Goal: Task Accomplishment & Management: Complete application form

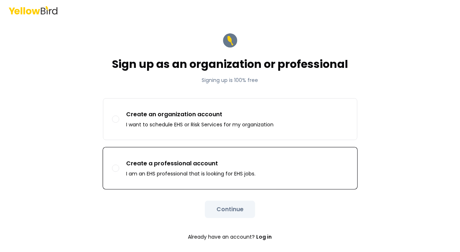
click at [224, 160] on p "Create a professional account" at bounding box center [190, 163] width 129 height 9
click at [119, 165] on button "Create a professional account I am an EHS professional that is looking for EHS …" at bounding box center [115, 168] width 7 height 7
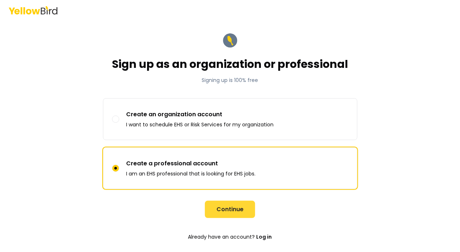
click at [233, 206] on button "Continue" at bounding box center [230, 209] width 50 height 17
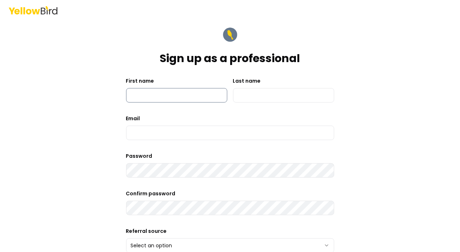
click at [185, 98] on input "First name" at bounding box center [176, 95] width 101 height 14
type input "******"
type input "*******"
type input "**********"
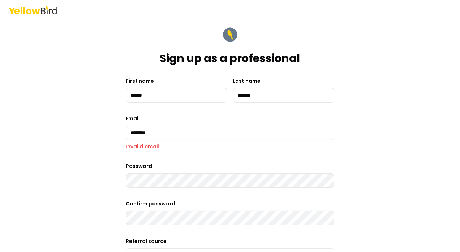
type input "**********"
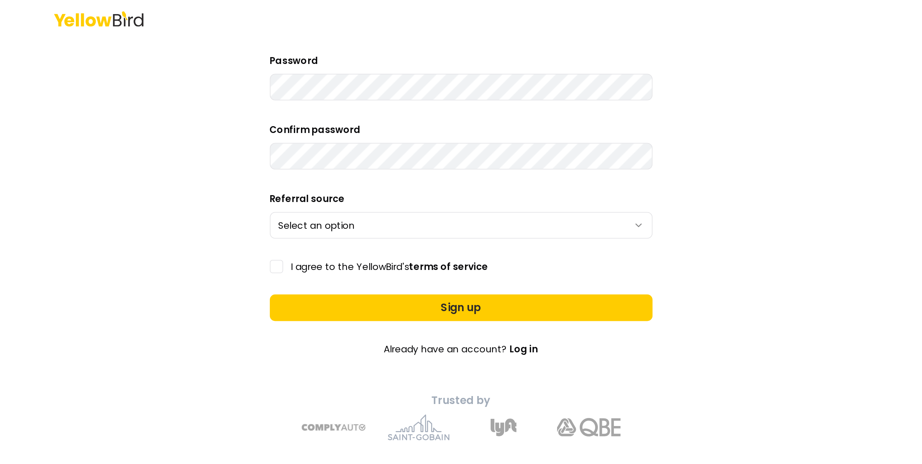
scroll to position [134, 0]
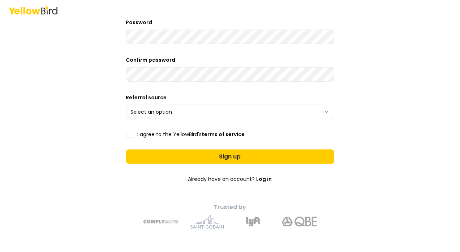
click at [197, 115] on html "**********" at bounding box center [230, 126] width 460 height 252
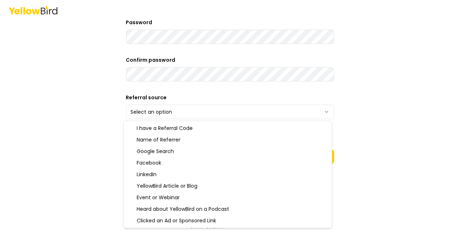
select select "******"
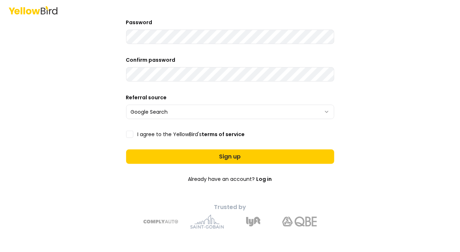
click at [126, 137] on button "I agree to the YellowBird's terms of service" at bounding box center [129, 134] width 7 height 7
click at [159, 158] on button "Sign up" at bounding box center [230, 157] width 208 height 14
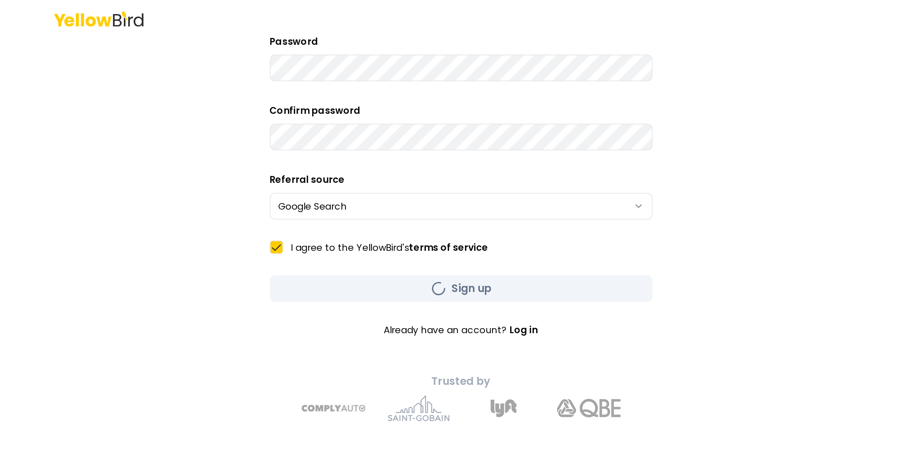
scroll to position [0, 0]
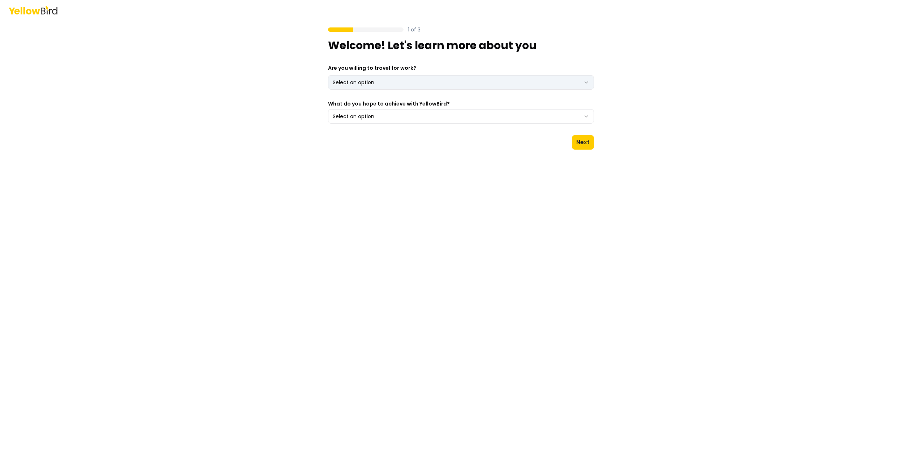
click at [402, 82] on html "1 of 3 Welcome! Let's learn more about you Are you willing to travel for work? …" at bounding box center [461, 232] width 922 height 464
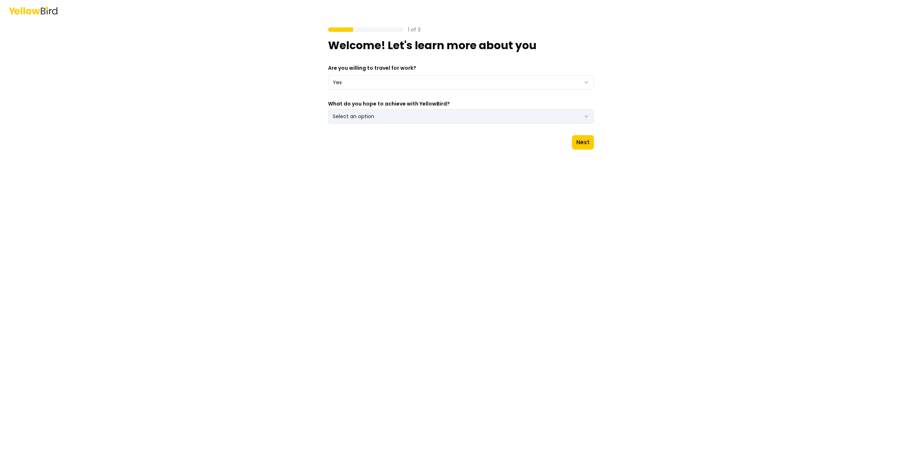
click at [364, 113] on button "Select an option" at bounding box center [461, 116] width 266 height 14
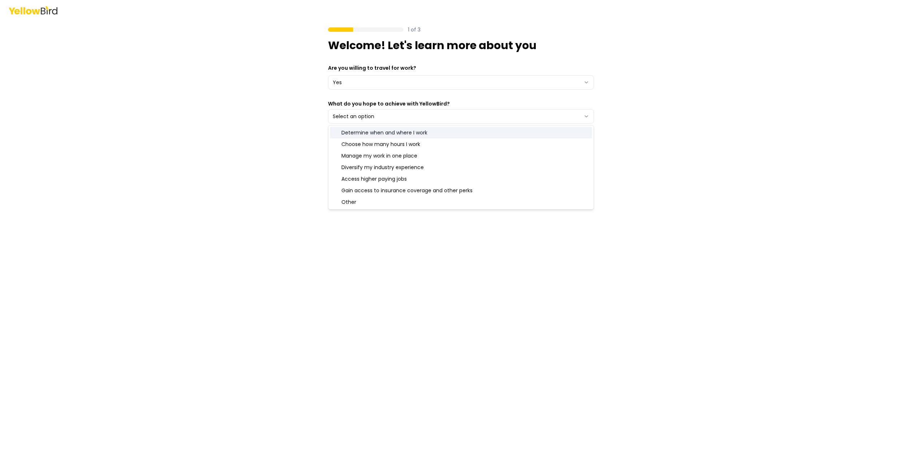
click at [383, 131] on div "Determine when and where I work" at bounding box center [461, 133] width 262 height 12
click at [268, 152] on div "1 of 3 Welcome! Let's learn more about you Are you willing to travel for work? …" at bounding box center [461, 232] width 922 height 464
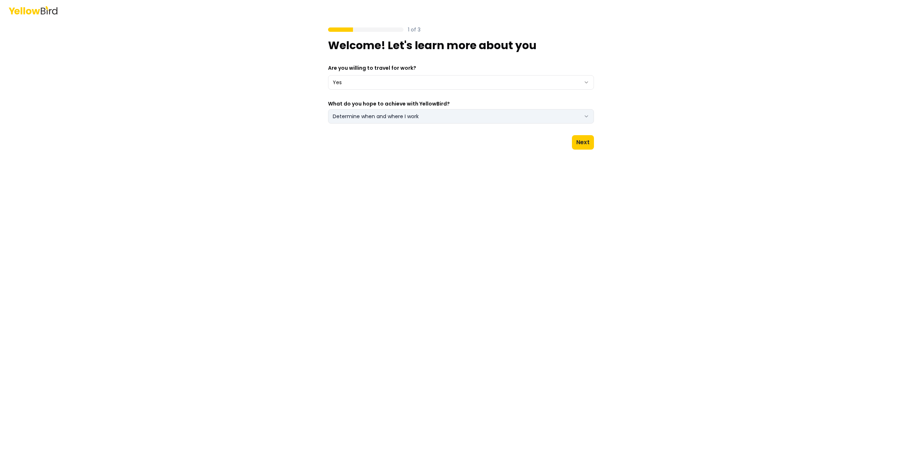
click at [371, 118] on button "Determine when and where I work" at bounding box center [461, 116] width 266 height 14
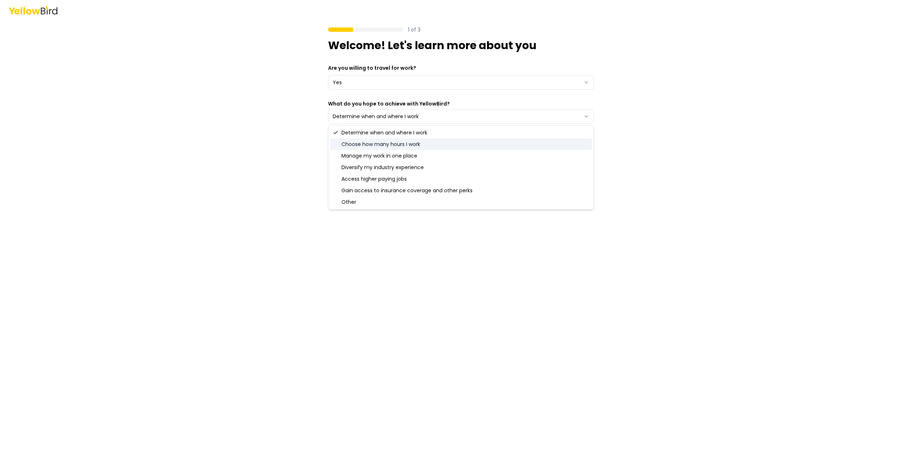
click at [361, 146] on div "Choose how many hours I work" at bounding box center [461, 144] width 262 height 12
click at [356, 160] on div "Manage my work in one place" at bounding box center [461, 156] width 262 height 12
click at [353, 165] on div "Diversify my industry experience" at bounding box center [461, 167] width 262 height 12
click at [351, 180] on div "Access higher paying jobs" at bounding box center [461, 179] width 262 height 12
click at [350, 191] on div "Gain access to insurance coverage and other perks" at bounding box center [461, 191] width 262 height 12
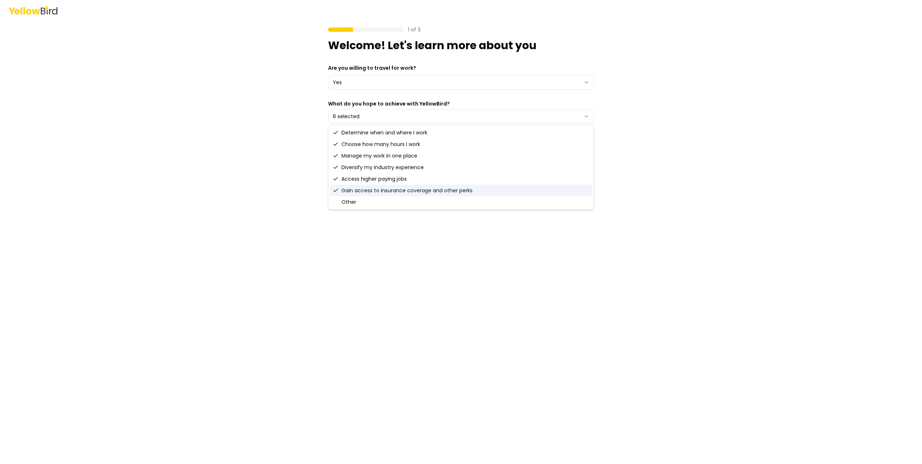
click at [247, 185] on div "1 of 3 Welcome! Let's learn more about you Are you willing to travel for work? …" at bounding box center [461, 232] width 922 height 464
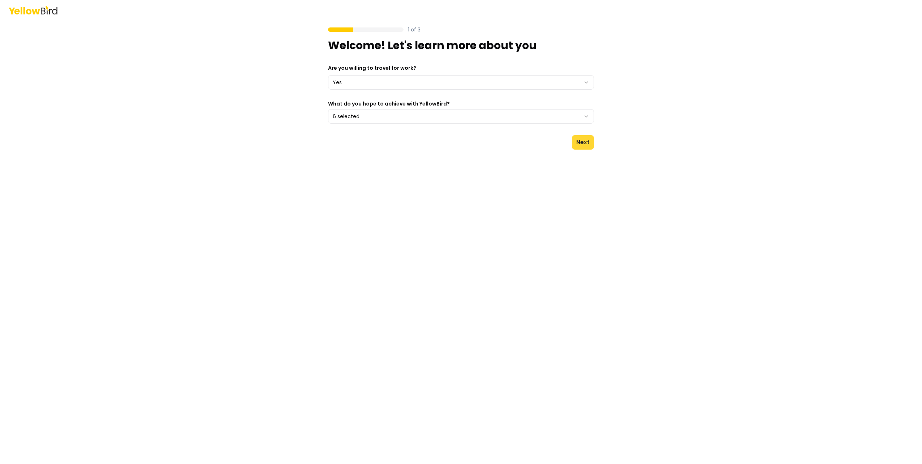
click at [584, 144] on button "Next" at bounding box center [583, 142] width 22 height 14
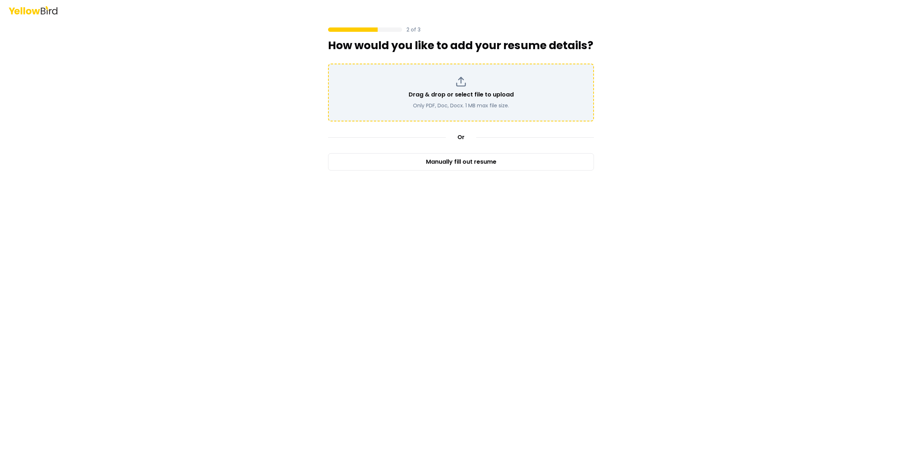
click at [457, 89] on div "Drag & drop or select file to upload Only PDF, Doc, Docx. 1 MB max file size." at bounding box center [460, 92] width 253 height 33
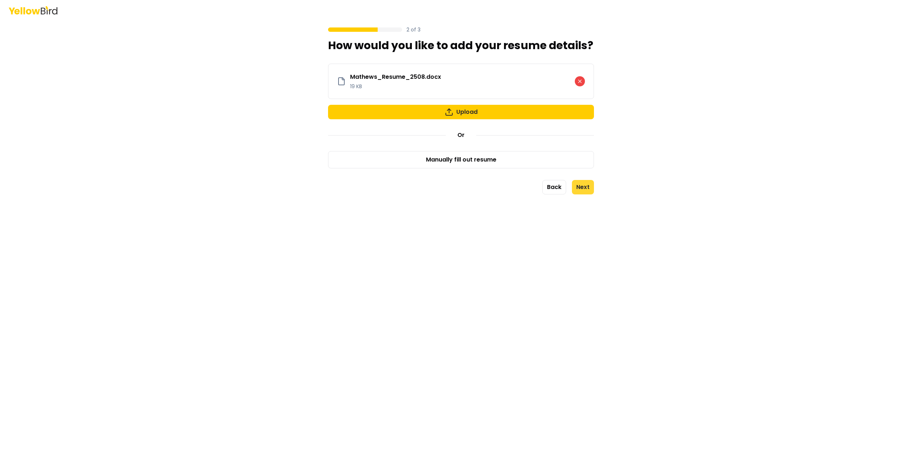
click at [586, 190] on button "Next" at bounding box center [583, 187] width 22 height 14
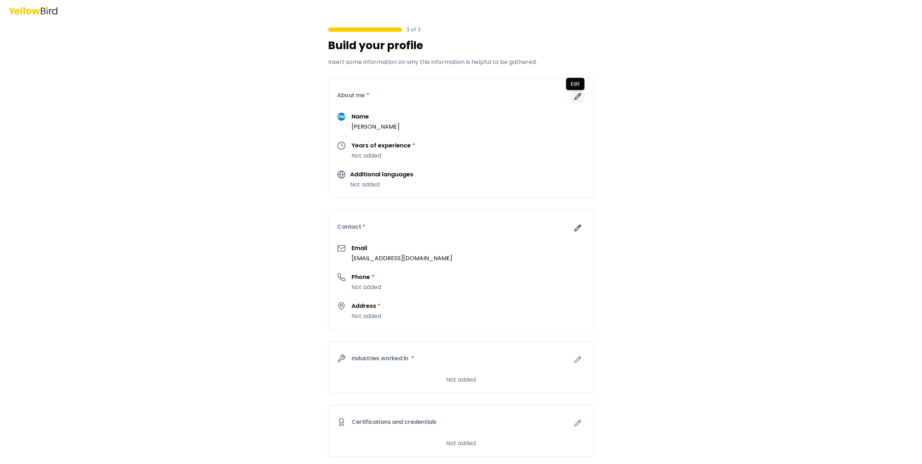
click at [577, 96] on icon "button" at bounding box center [577, 96] width 7 height 7
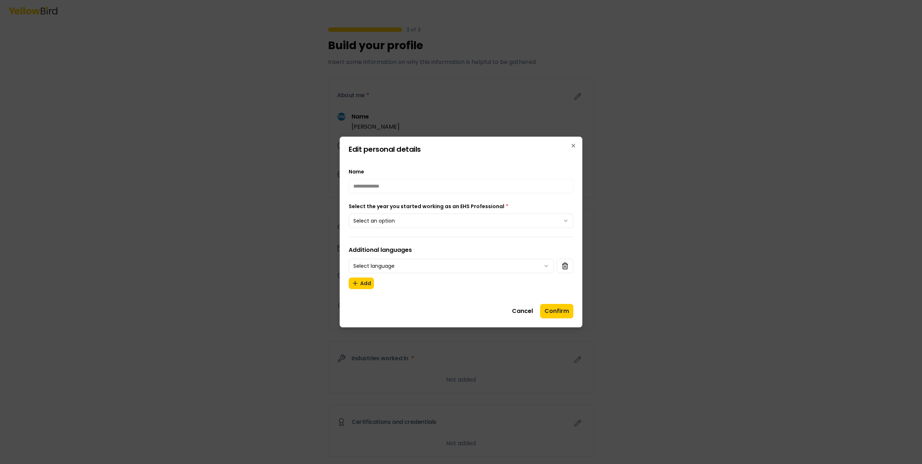
click at [499, 221] on body "**********" at bounding box center [461, 232] width 922 height 464
click at [570, 311] on button "Confirm" at bounding box center [556, 311] width 33 height 14
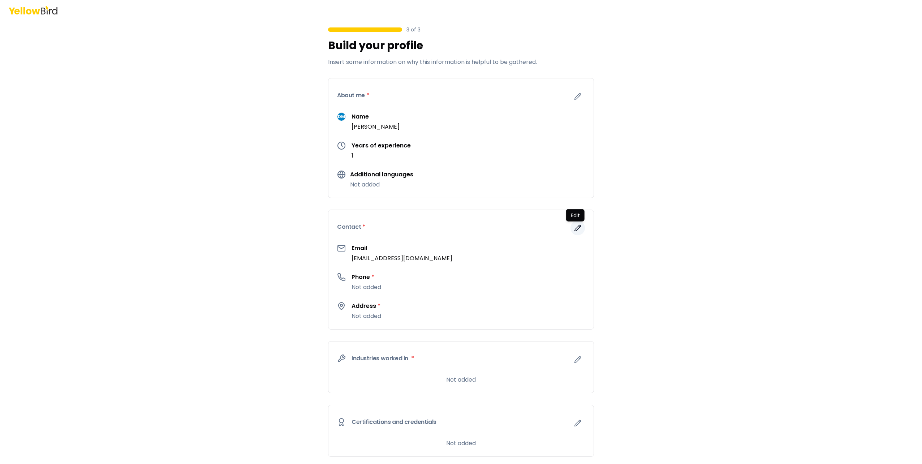
click at [575, 226] on icon "button" at bounding box center [578, 228] width 6 height 6
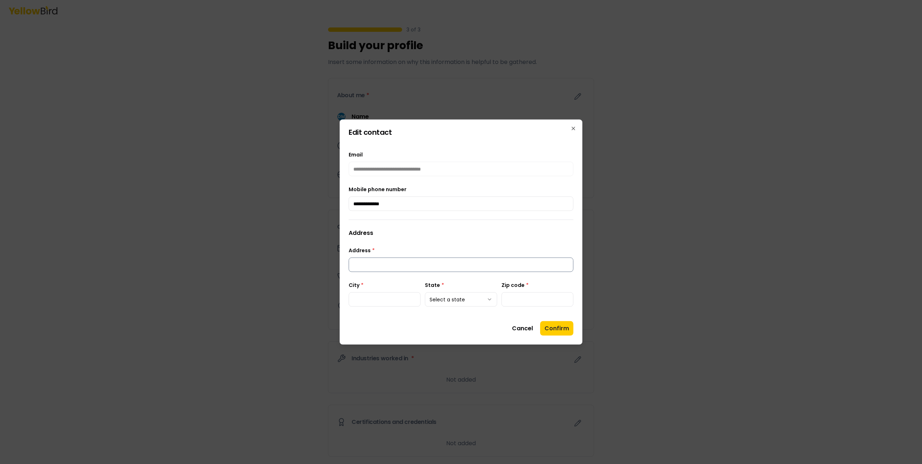
type input "**********"
click at [395, 263] on input "Address *" at bounding box center [461, 265] width 225 height 14
type input "**********"
type input "*****"
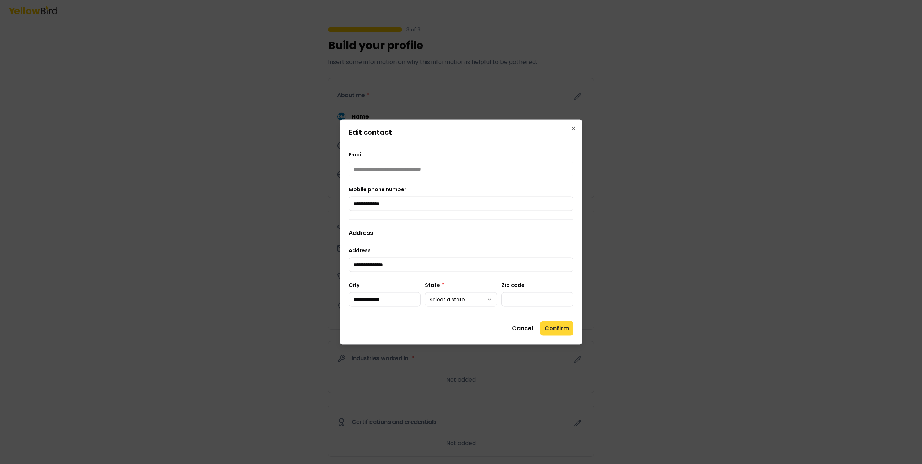
click at [563, 332] on button "Confirm" at bounding box center [556, 328] width 33 height 14
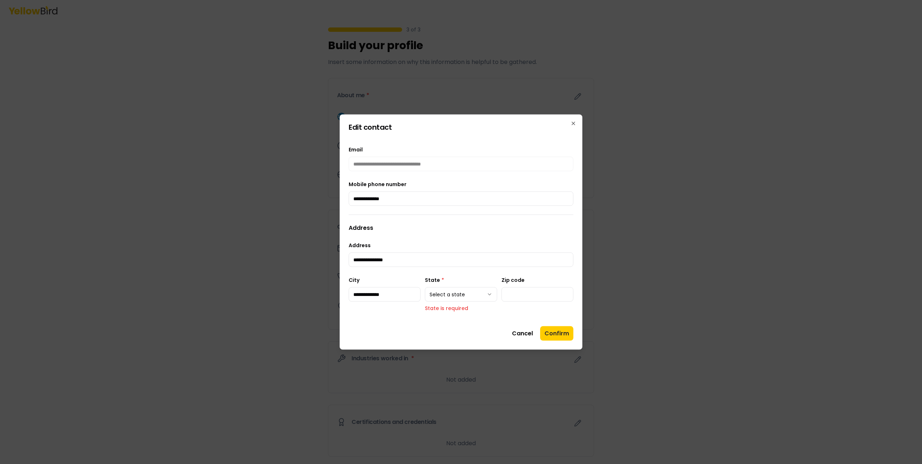
click at [475, 293] on body "**********" at bounding box center [461, 232] width 922 height 464
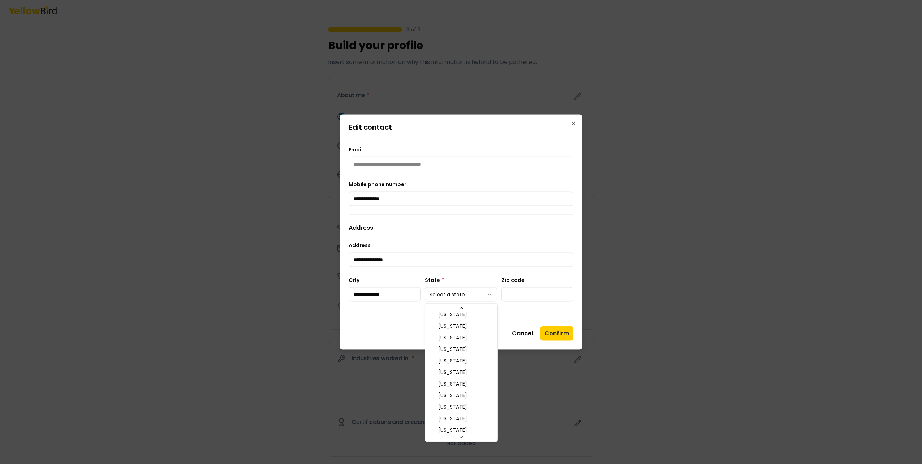
scroll to position [289, 0]
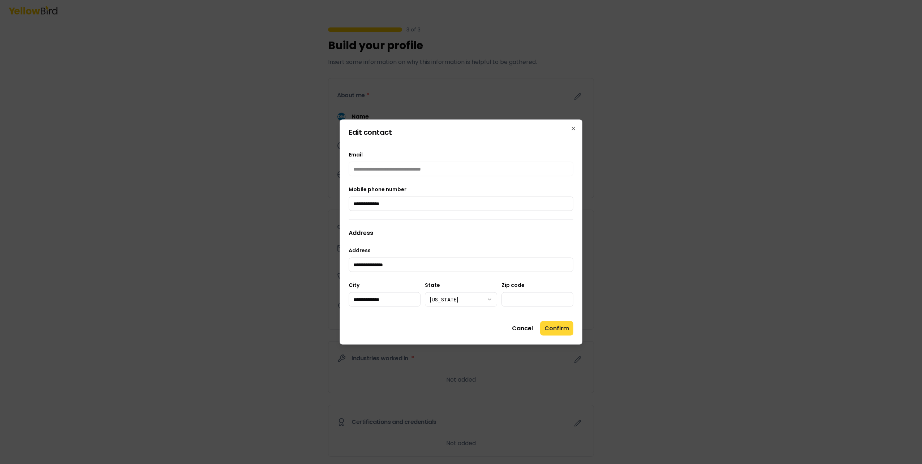
click at [569, 332] on button "Confirm" at bounding box center [556, 328] width 33 height 14
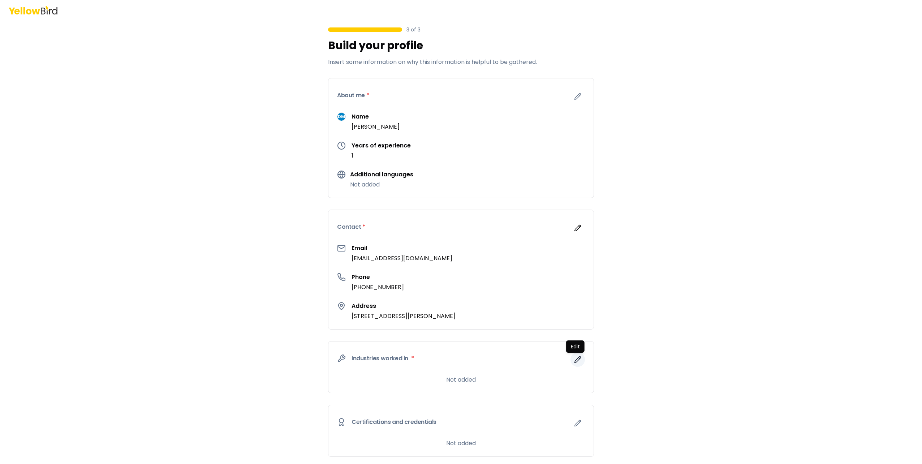
click at [579, 358] on icon "button" at bounding box center [579, 357] width 1 height 1
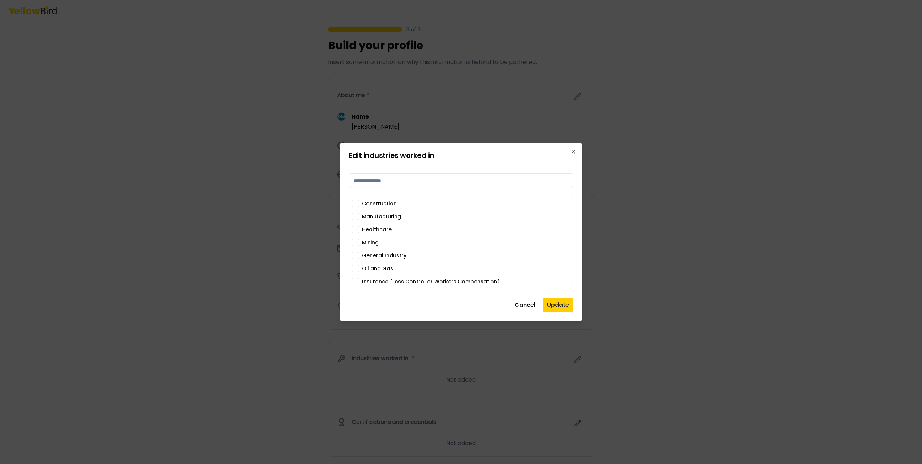
click at [354, 268] on button "Oil and Gas" at bounding box center [355, 268] width 7 height 7
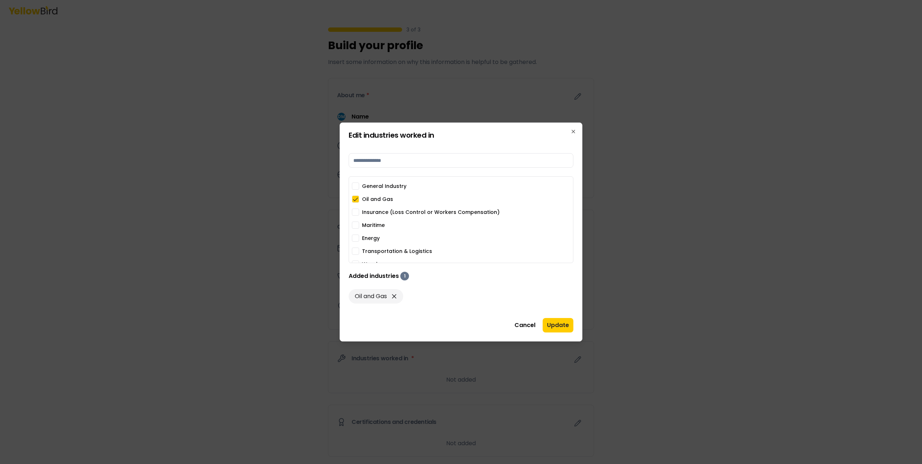
scroll to position [57, 0]
click at [355, 217] on button "Maritime" at bounding box center [355, 217] width 7 height 7
click at [356, 191] on button "Oil and Gas" at bounding box center [355, 191] width 7 height 7
click at [356, 230] on button "Energy" at bounding box center [355, 230] width 7 height 7
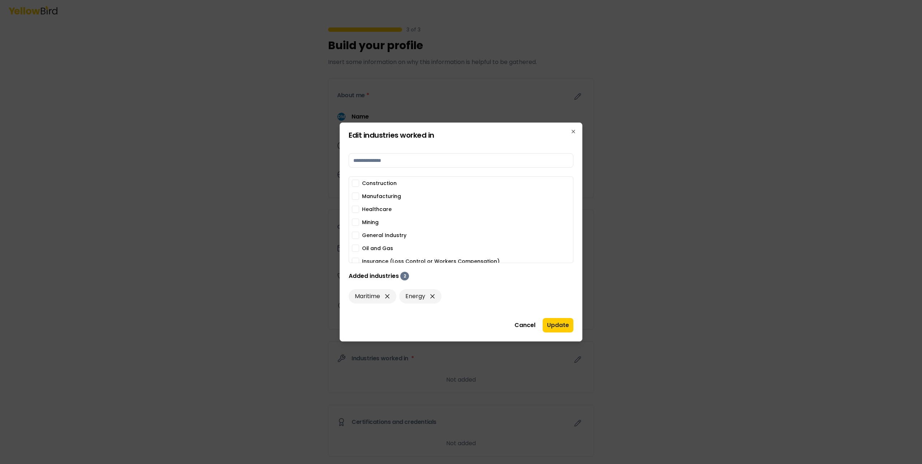
click at [356, 183] on button "Construction" at bounding box center [355, 183] width 7 height 7
click at [569, 327] on button "Update" at bounding box center [558, 325] width 31 height 14
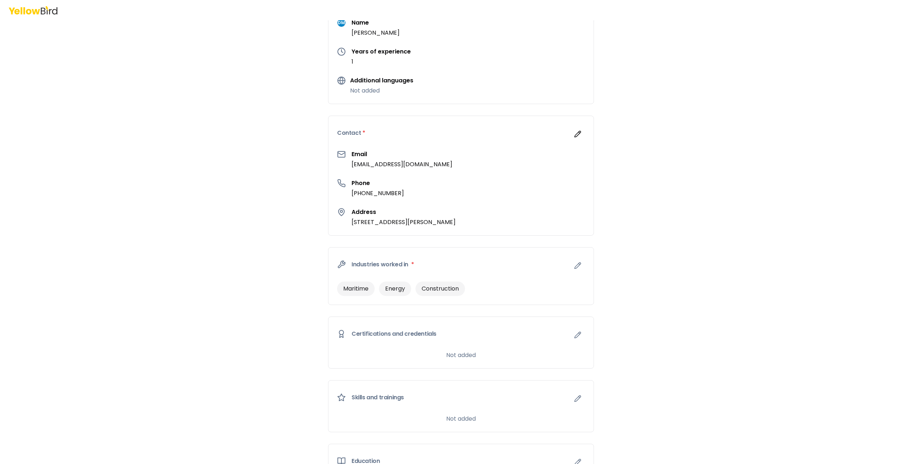
scroll to position [144, 0]
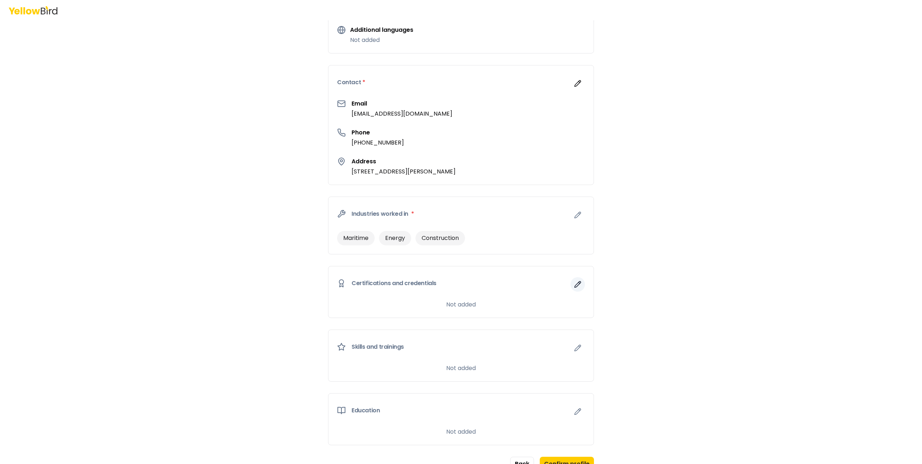
click at [580, 282] on button "button" at bounding box center [577, 284] width 14 height 14
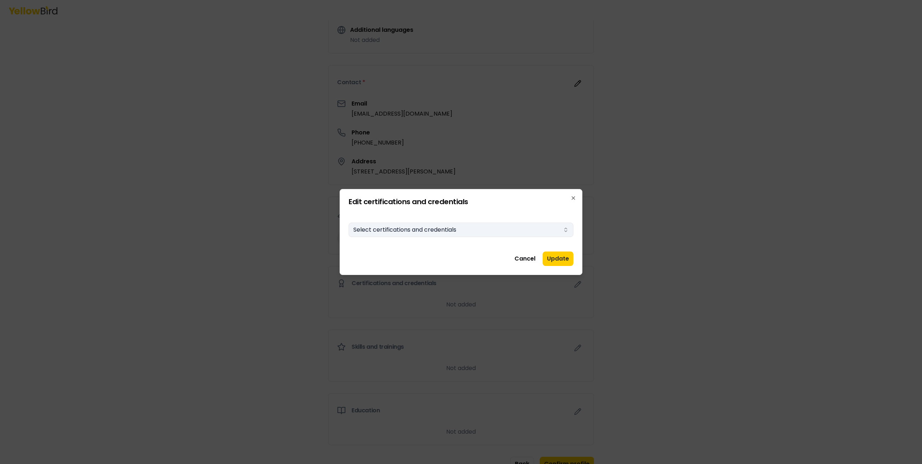
click at [428, 227] on button "Select certifications and credentials" at bounding box center [461, 230] width 225 height 14
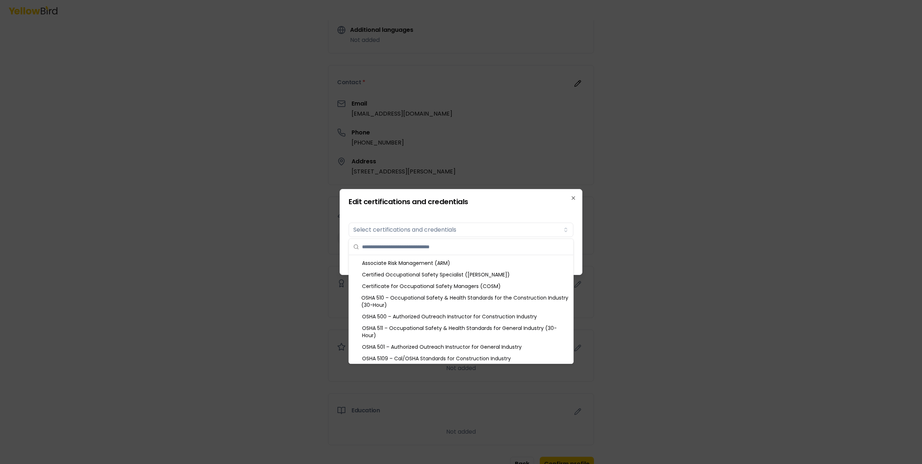
scroll to position [318, 0]
click at [458, 293] on div "OSHA 510 – Occupational Safety & Health Standards for the Construction Industry…" at bounding box center [460, 294] width 221 height 19
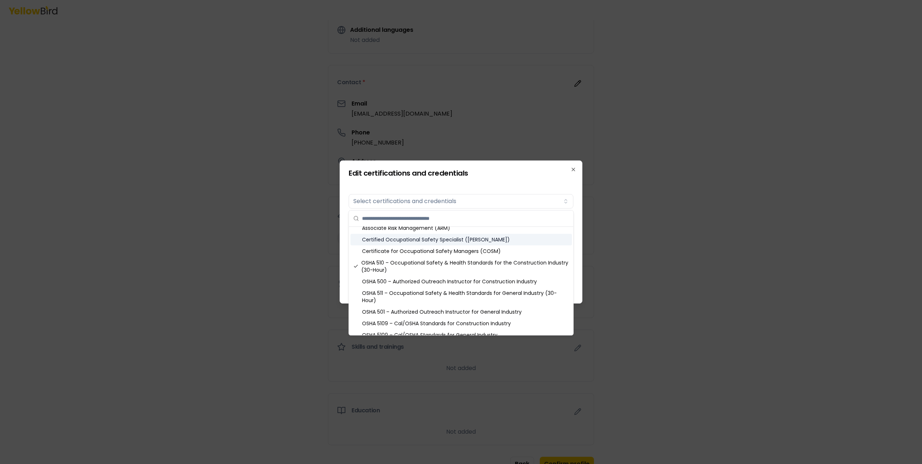
click at [345, 243] on div "Edit certifications and credentials Certifications Select certifications and cr…" at bounding box center [461, 231] width 243 height 143
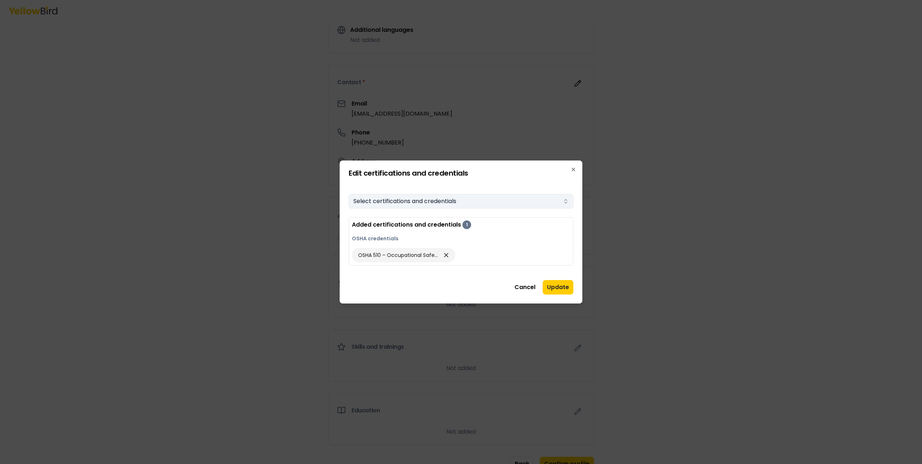
click at [446, 200] on button "Select certifications and credentials" at bounding box center [461, 201] width 225 height 14
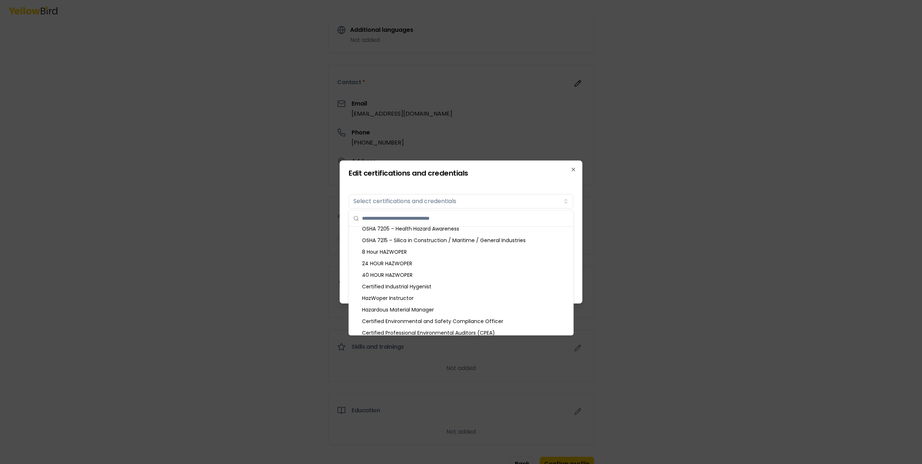
scroll to position [665, 0]
click at [395, 274] on div "40 HOUR HAZWOPER" at bounding box center [460, 273] width 221 height 12
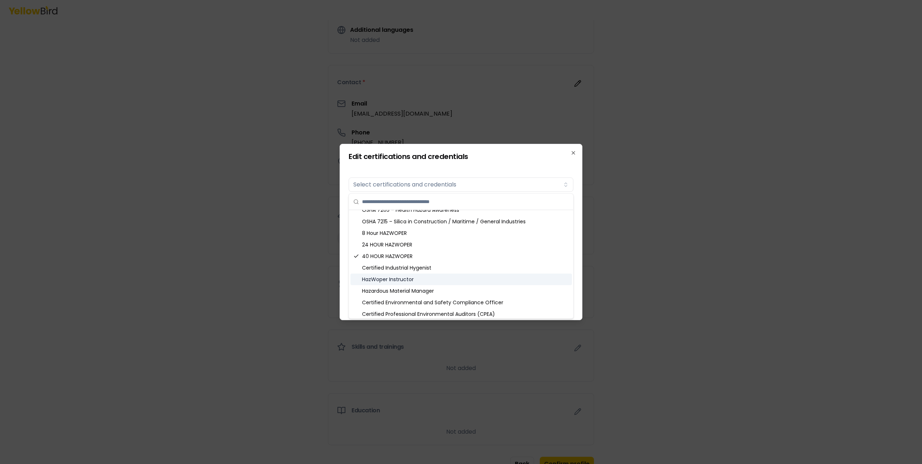
click at [463, 278] on div "HazWoper Instructor" at bounding box center [460, 279] width 221 height 12
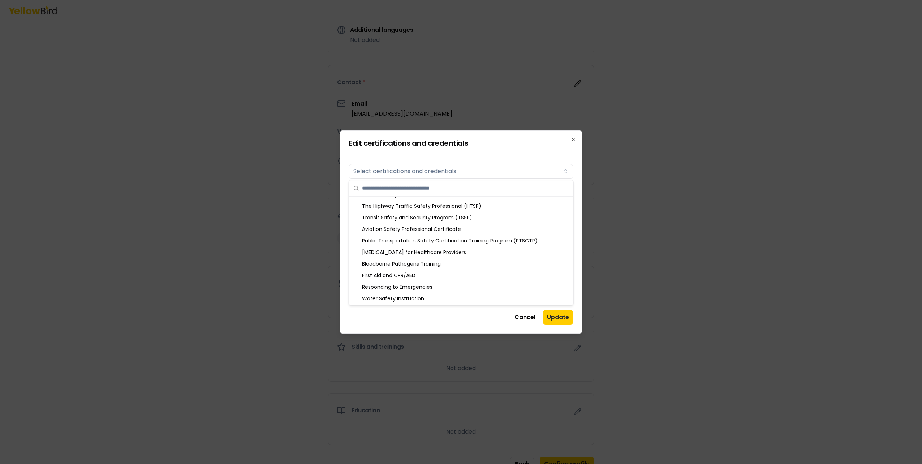
scroll to position [899, 0]
click at [449, 277] on div "First Aid and CPR/AED" at bounding box center [460, 275] width 221 height 12
click at [458, 252] on div "[MEDICAL_DATA] for Healthcare Providers" at bounding box center [460, 252] width 221 height 12
click at [567, 315] on button "Update" at bounding box center [558, 317] width 31 height 14
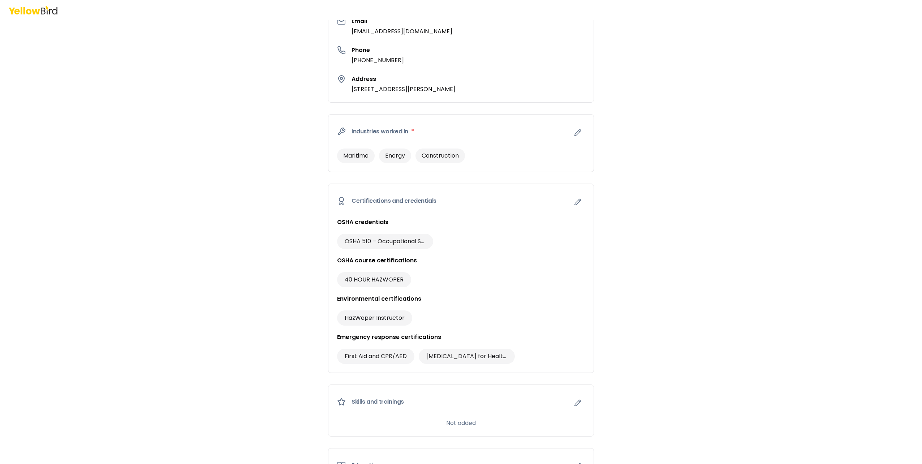
scroll to position [269, 0]
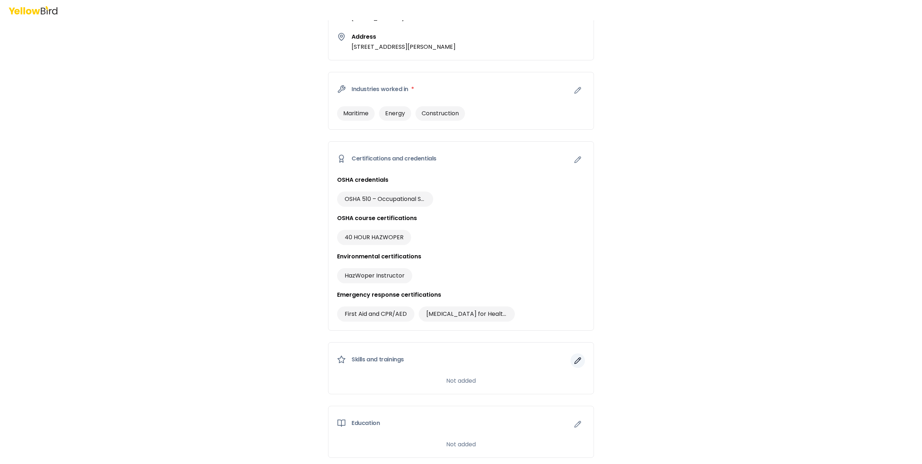
click at [577, 358] on icon "button" at bounding box center [577, 360] width 7 height 7
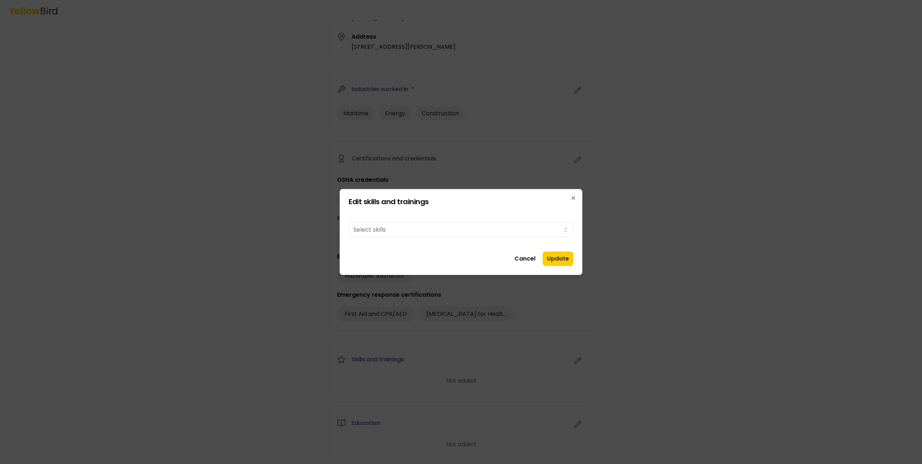
click at [441, 214] on div "Skills Select skills" at bounding box center [461, 228] width 225 height 35
click at [441, 232] on button "Select skills" at bounding box center [461, 230] width 225 height 14
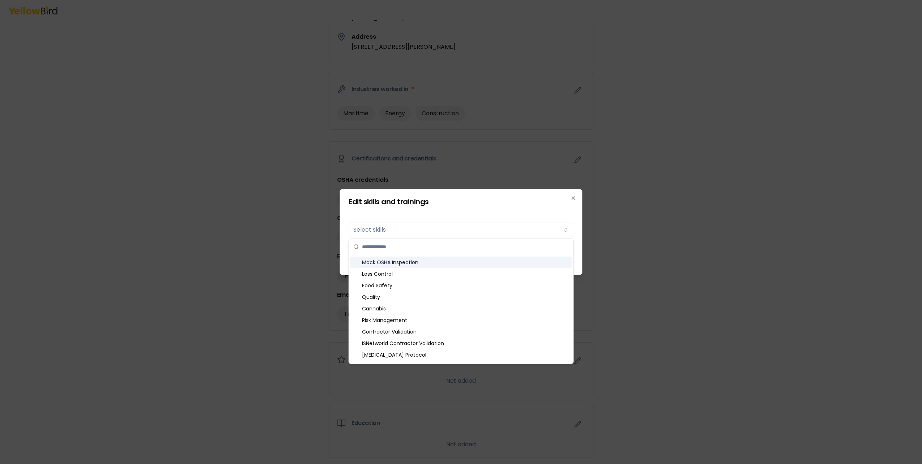
click at [385, 266] on div "Mock OSHA Inspection" at bounding box center [460, 262] width 221 height 12
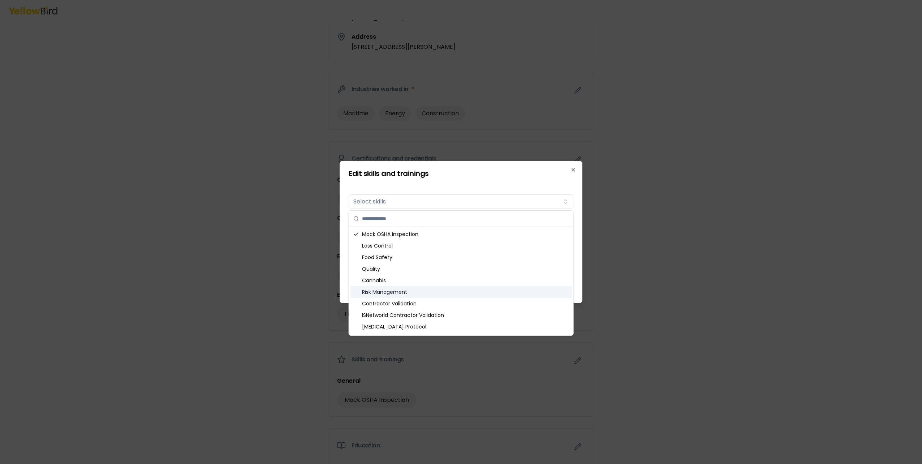
click at [413, 294] on div "Risk Management" at bounding box center [460, 292] width 221 height 12
click at [411, 294] on div "Risk Management" at bounding box center [460, 292] width 221 height 12
click at [503, 309] on div "ISNetworld Contractor Validation" at bounding box center [460, 315] width 221 height 12
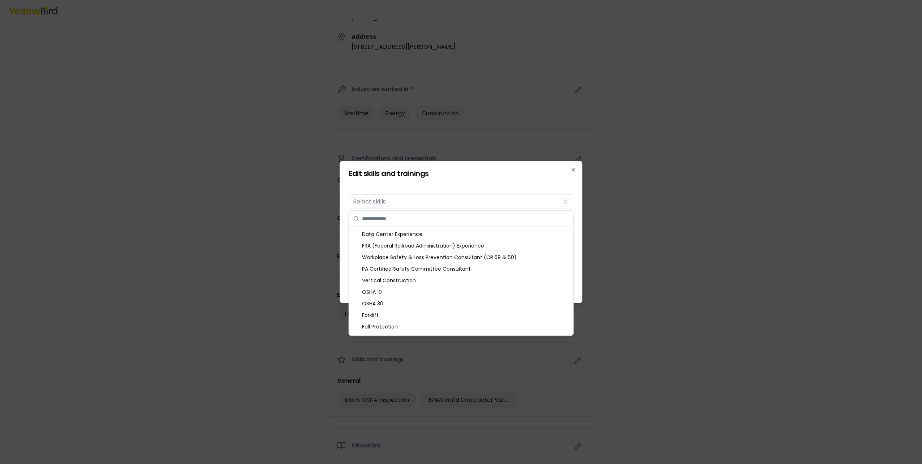
scroll to position [130, 0]
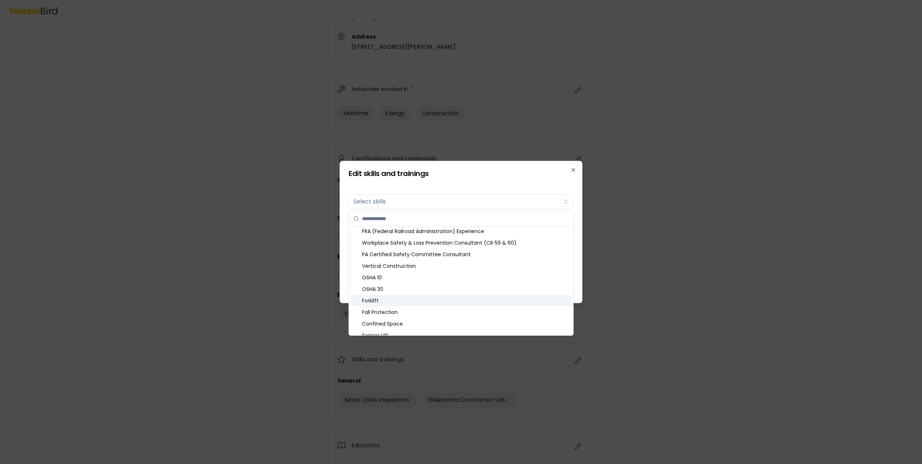
click at [444, 301] on div "Forklift" at bounding box center [460, 301] width 221 height 12
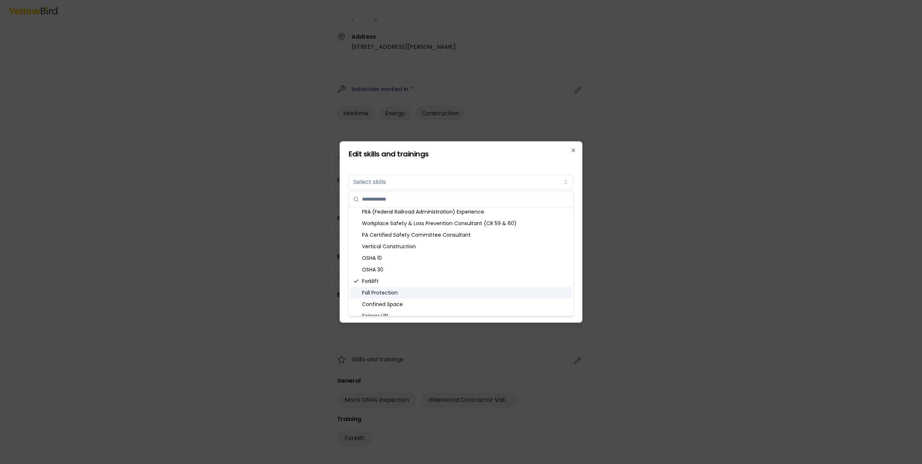
click at [440, 291] on div "Fall Protection" at bounding box center [460, 293] width 221 height 12
click at [440, 301] on div "Confined Space" at bounding box center [460, 304] width 221 height 12
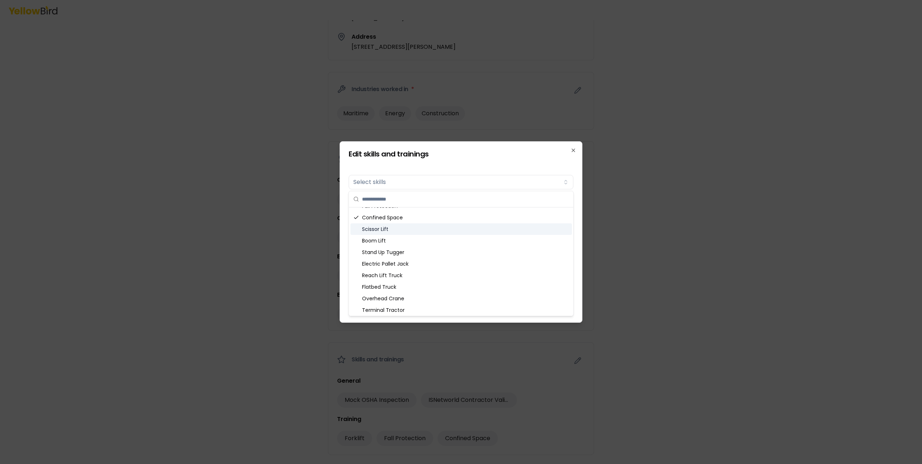
scroll to position [231, 0]
click at [389, 212] on div "Scissor Lift" at bounding box center [460, 215] width 221 height 12
click at [389, 225] on div "Boom Lift" at bounding box center [460, 226] width 221 height 12
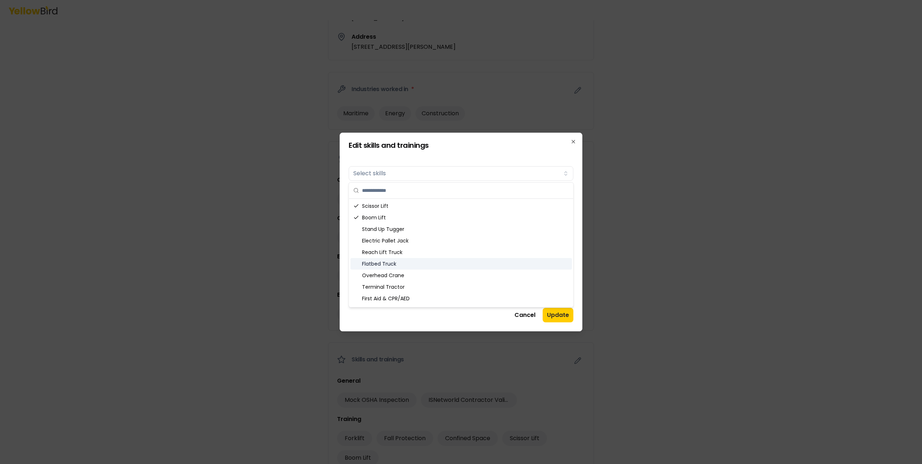
click at [422, 262] on div "Flatbed Truck" at bounding box center [460, 264] width 221 height 12
click at [422, 276] on div "Overhead Crane" at bounding box center [460, 275] width 221 height 12
click at [425, 276] on div "Overhead Crane" at bounding box center [460, 275] width 221 height 12
drag, startPoint x: 423, startPoint y: 296, endPoint x: 428, endPoint y: 297, distance: 4.7
click at [424, 296] on div "First Aid & CPR/AED" at bounding box center [460, 299] width 221 height 12
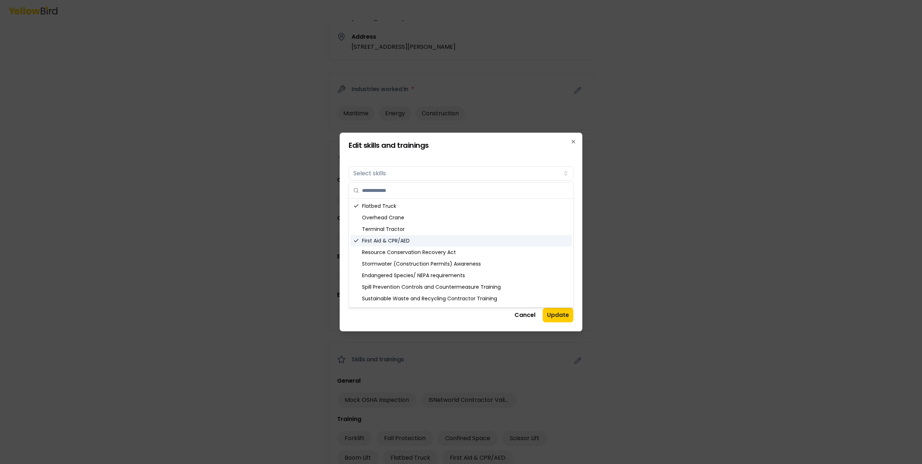
scroll to position [299, 0]
click at [501, 297] on div "DOT Advanced Training" at bounding box center [460, 300] width 221 height 12
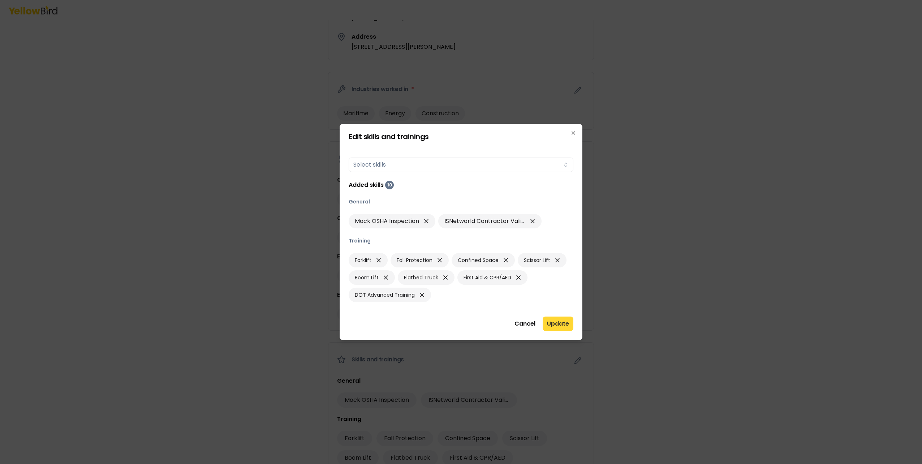
click at [558, 325] on button "Update" at bounding box center [558, 323] width 31 height 14
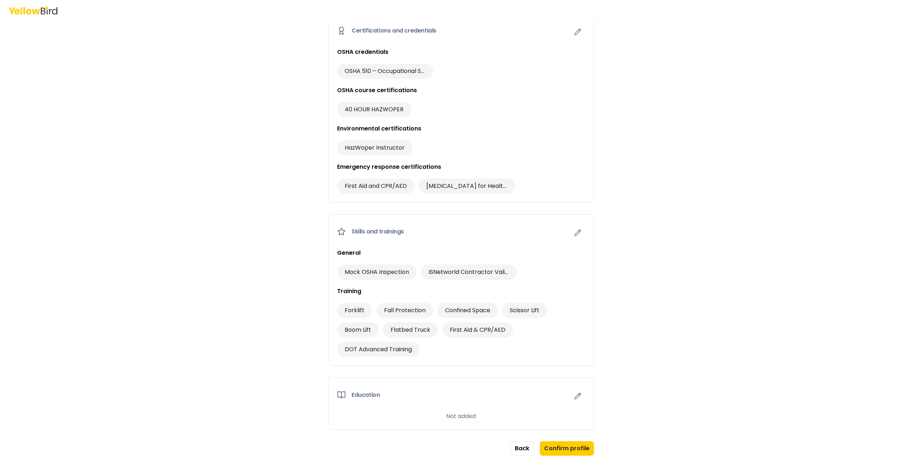
scroll to position [404, 0]
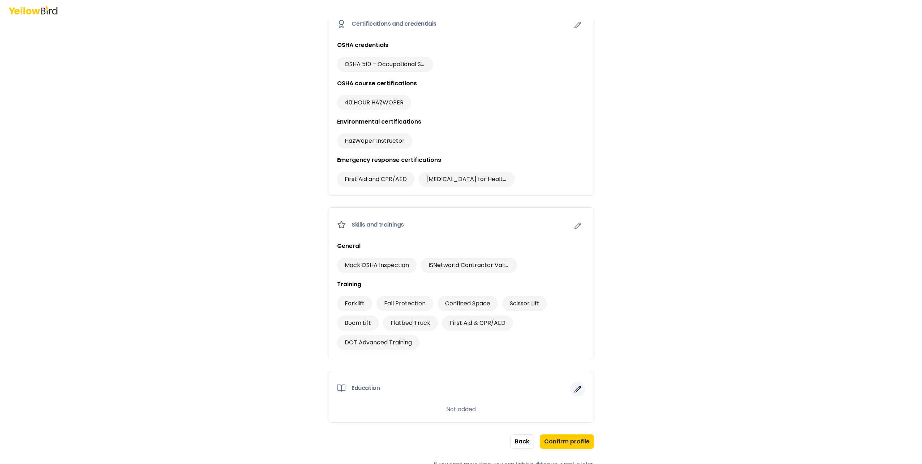
click at [574, 392] on button "button" at bounding box center [577, 389] width 14 height 14
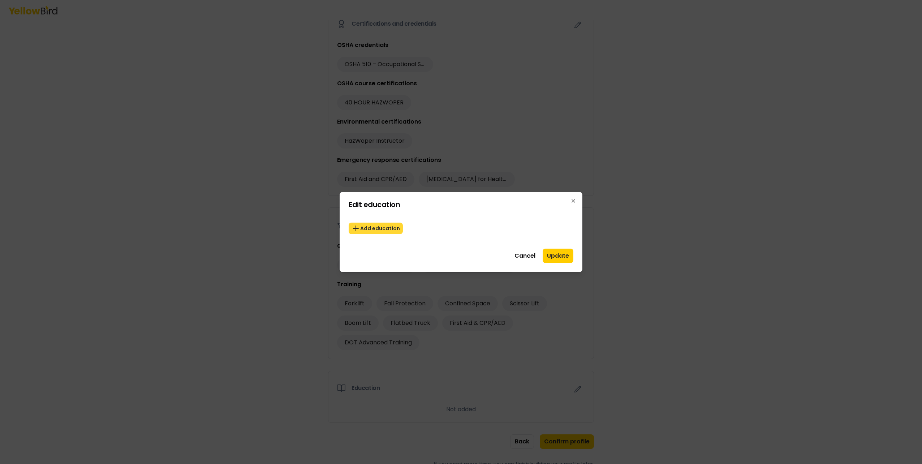
click at [378, 227] on button "Add education" at bounding box center [376, 229] width 54 height 12
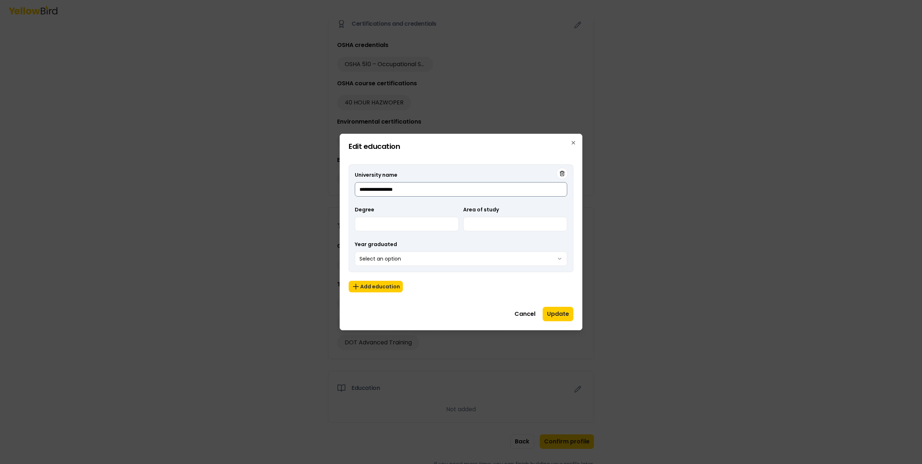
type input "**********"
type input "***"
type input "********"
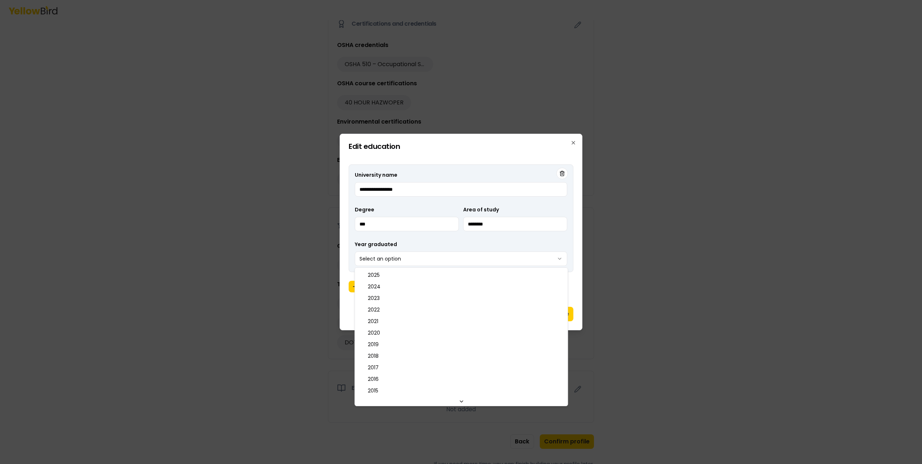
click at [401, 259] on body "3 of 3 Build your profile Insert some information on why this information is he…" at bounding box center [461, 232] width 922 height 464
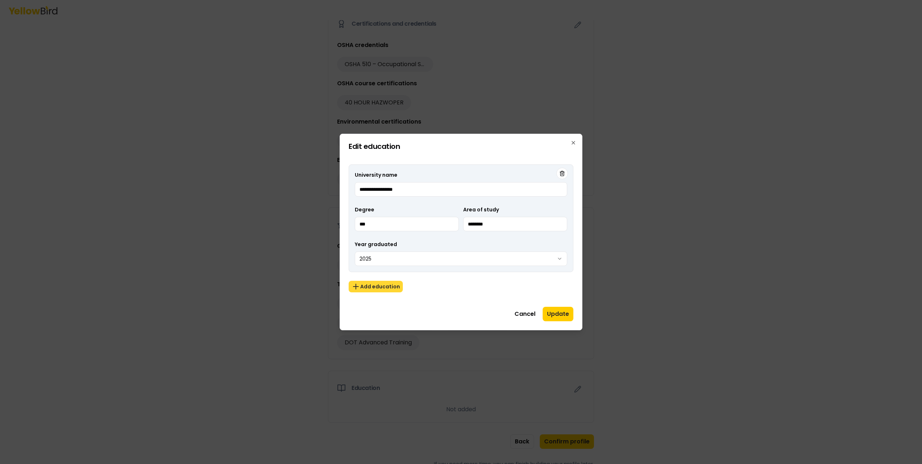
click at [376, 288] on button "Add education" at bounding box center [376, 287] width 54 height 12
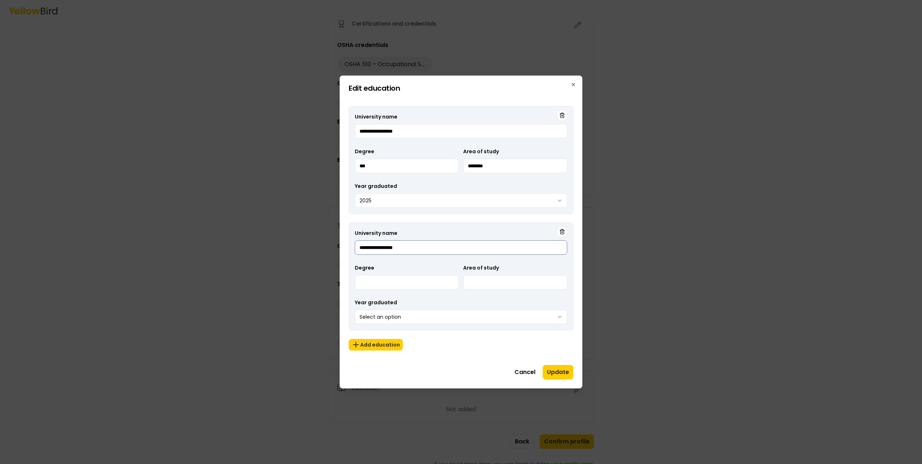
type input "**********"
type input "*********"
type input "**********"
click at [498, 167] on input "********" at bounding box center [515, 166] width 104 height 14
click at [546, 278] on input "**********" at bounding box center [515, 282] width 104 height 14
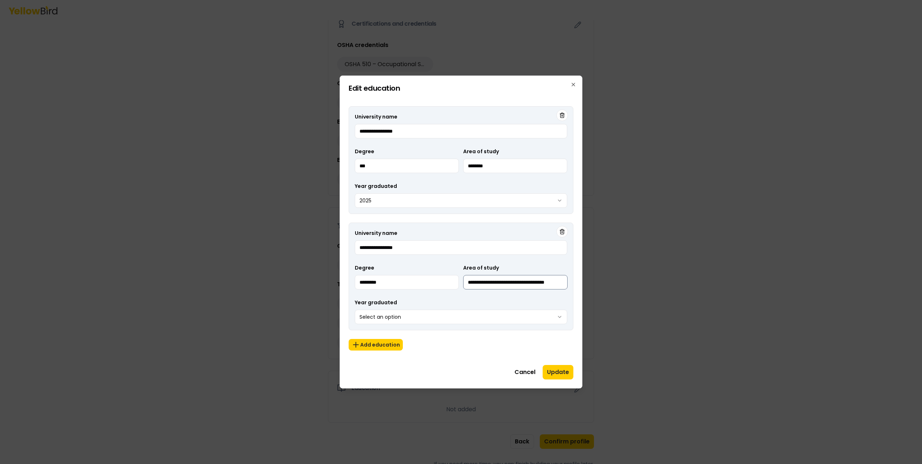
scroll to position [0, 21]
type input "**********"
click at [456, 318] on body "3 of 3 Build your profile Insert some information on why this information is he…" at bounding box center [461, 232] width 922 height 464
click at [443, 353] on div "**********" at bounding box center [461, 229] width 225 height 262
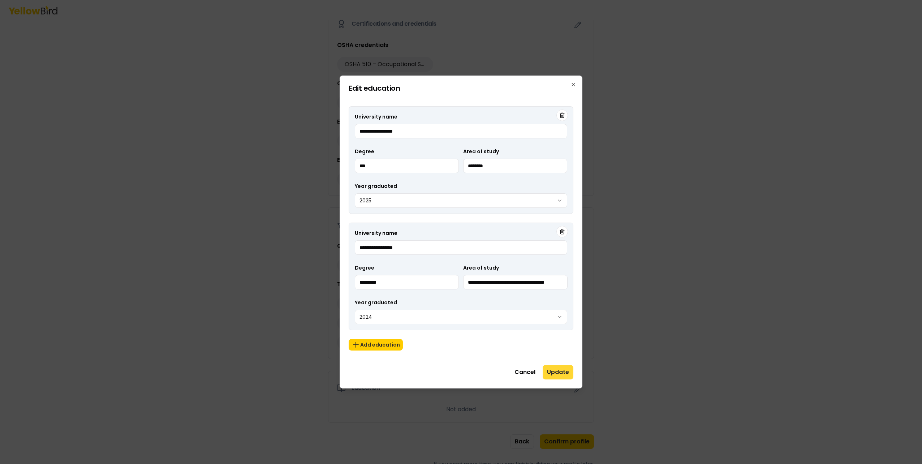
click at [561, 370] on button "Update" at bounding box center [558, 372] width 31 height 14
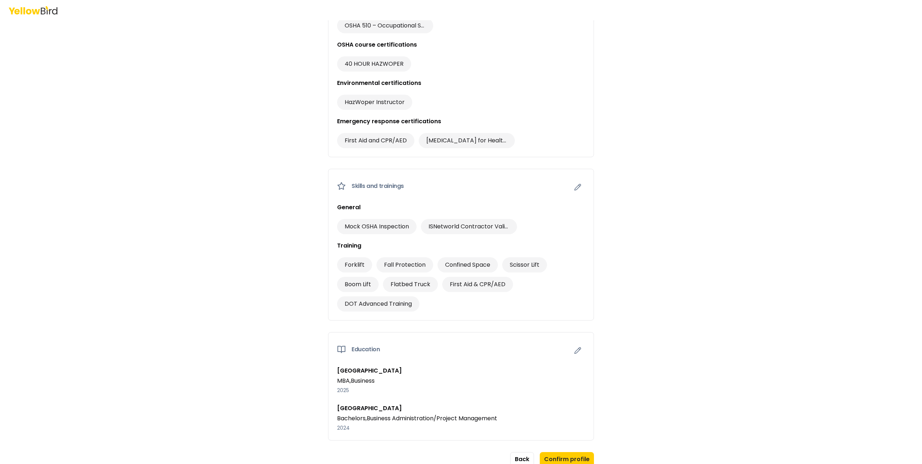
scroll to position [460, 0]
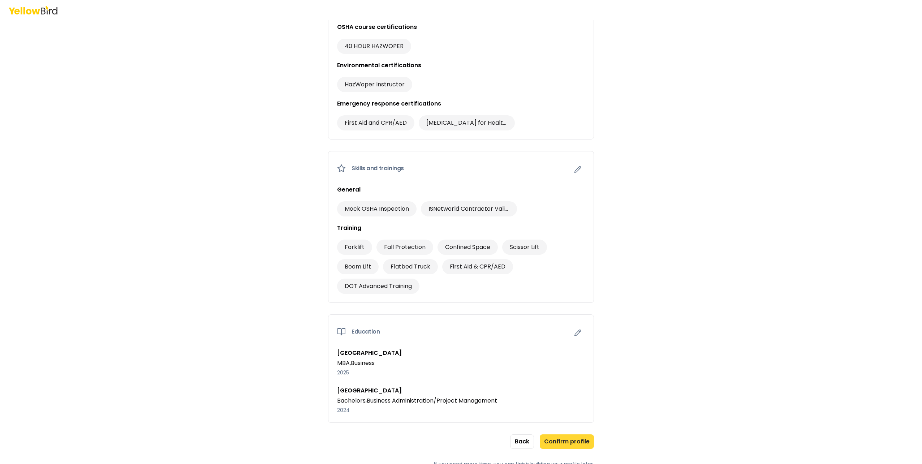
click at [567, 438] on button "Confirm profile" at bounding box center [567, 441] width 54 height 14
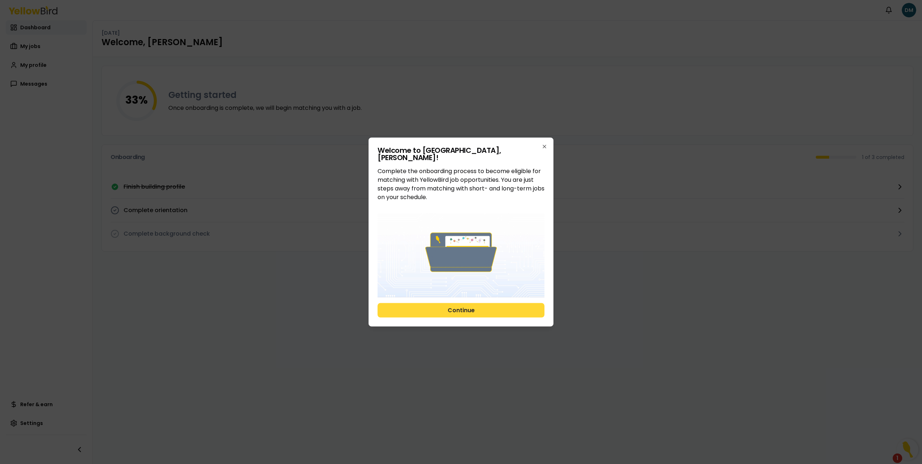
click at [455, 311] on button "Continue" at bounding box center [460, 310] width 167 height 14
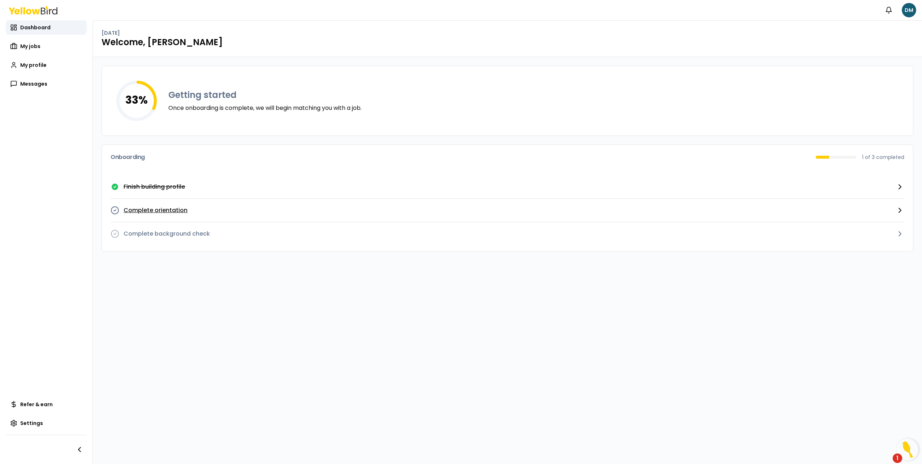
click at [160, 208] on p "Complete orientation" at bounding box center [156, 210] width 64 height 9
click at [174, 231] on p "Complete background check" at bounding box center [167, 233] width 86 height 9
click at [30, 51] on link "My jobs" at bounding box center [46, 46] width 81 height 14
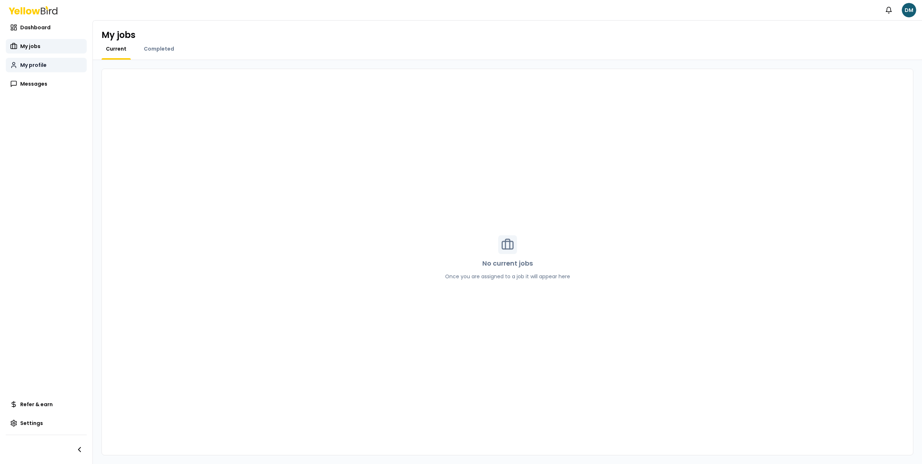
click at [51, 66] on link "My profile" at bounding box center [46, 65] width 81 height 14
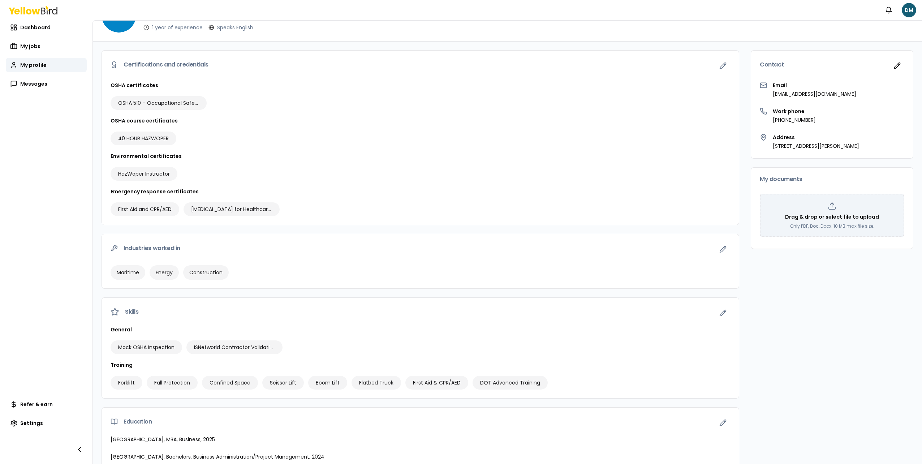
scroll to position [43, 0]
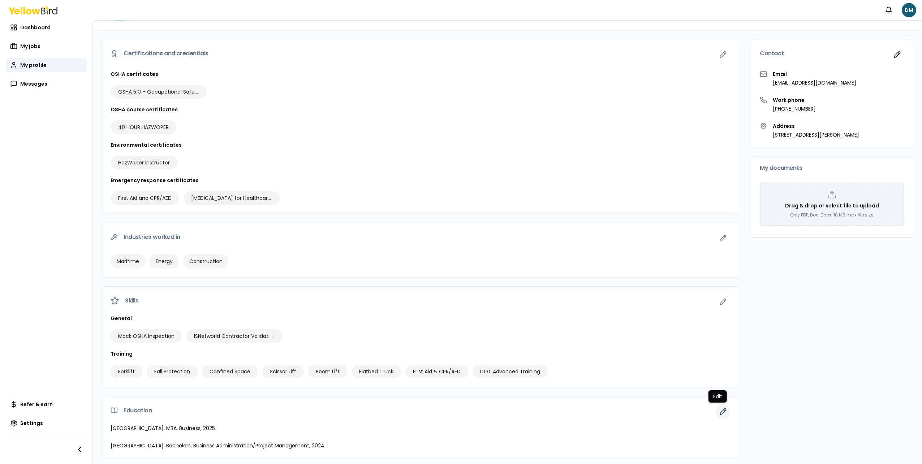
click at [720, 409] on icon "button" at bounding box center [723, 412] width 6 height 6
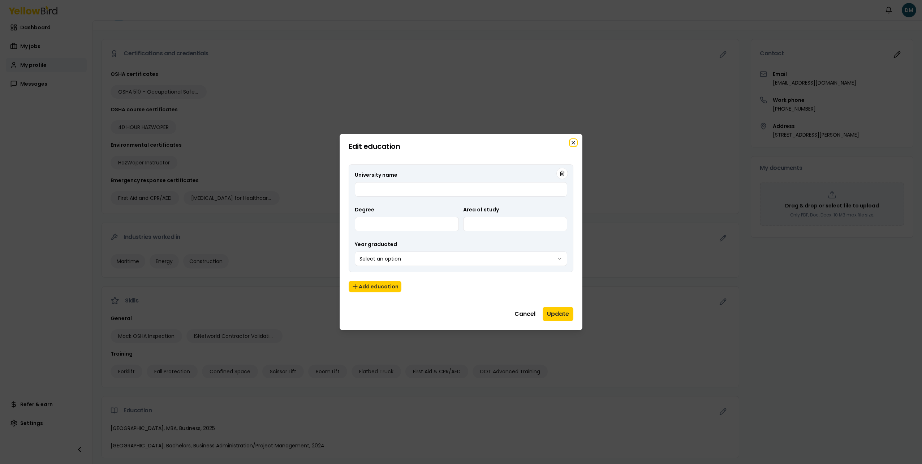
click at [575, 140] on icon "button" at bounding box center [573, 143] width 6 height 6
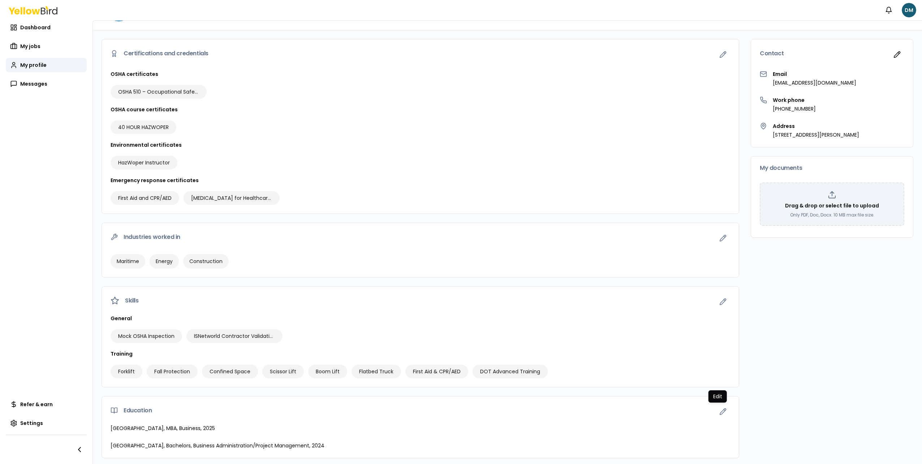
click at [407, 421] on div "Education Edit Edit Liberty University, MBA, Business, 2025 Liberty University,…" at bounding box center [421, 427] width 638 height 62
click at [205, 436] on div "Liberty University, MBA, Business, 2025 Liberty University, Bachelors, Business…" at bounding box center [420, 440] width 637 height 33
click at [37, 78] on link "Messages" at bounding box center [46, 84] width 81 height 14
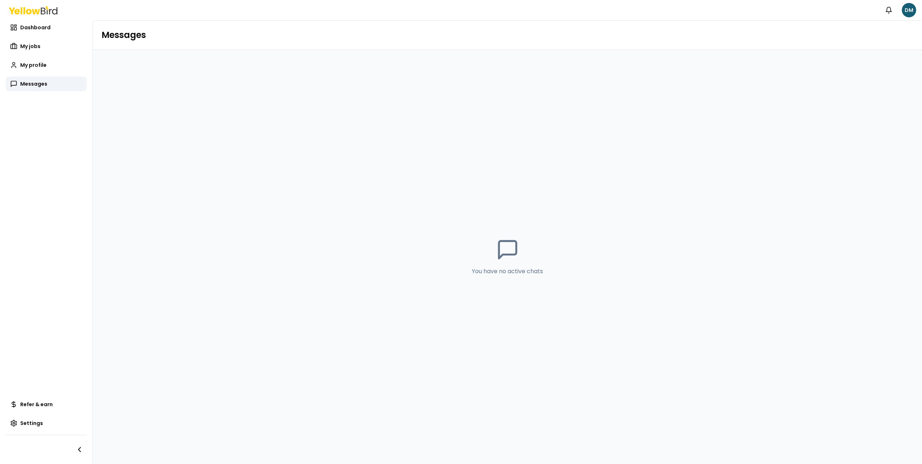
click at [39, 37] on div "Dashboard My jobs My jobs My jobs My profile Messages" at bounding box center [46, 55] width 81 height 71
click at [41, 25] on span "Dashboard" at bounding box center [35, 27] width 30 height 7
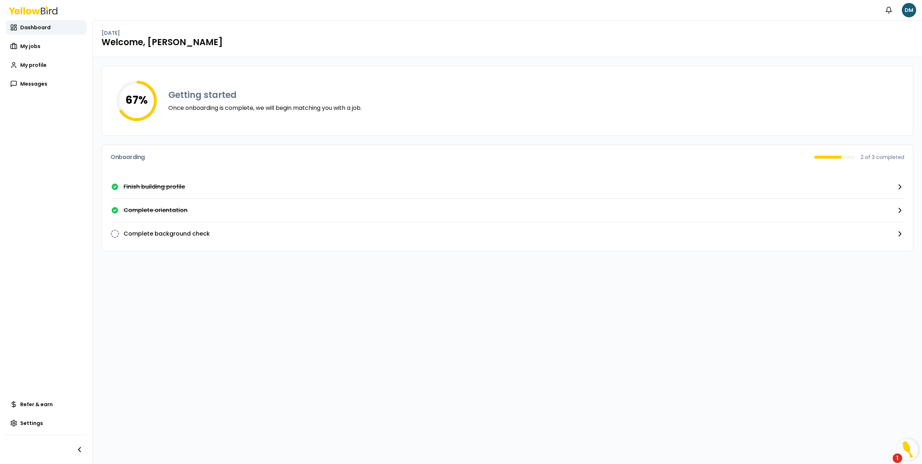
click at [910, 448] on img "Open Resource Center, 1 new notification" at bounding box center [908, 450] width 22 height 22
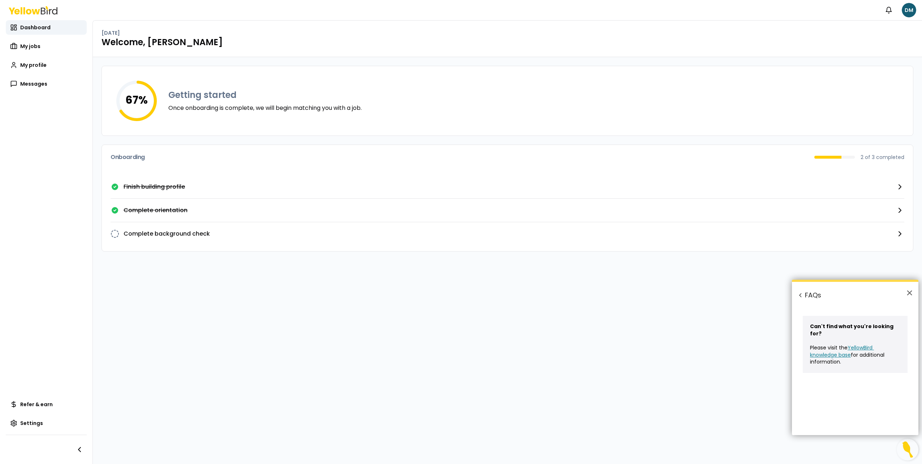
click at [800, 291] on h2 "FAQs" at bounding box center [855, 295] width 126 height 26
click at [799, 295] on button "Back to Resource Center Home" at bounding box center [800, 295] width 7 height 7
click at [910, 292] on button "×" at bounding box center [909, 293] width 7 height 12
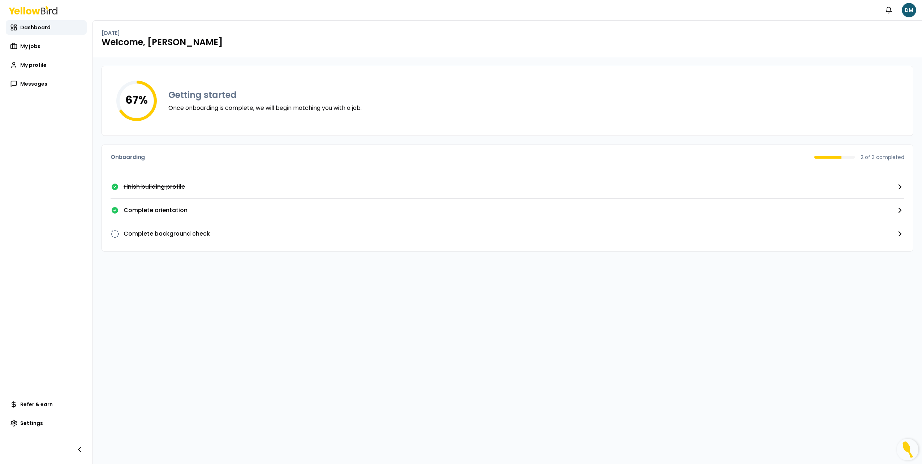
drag, startPoint x: 749, startPoint y: 317, endPoint x: 735, endPoint y: 318, distance: 14.5
click at [749, 317] on div "67 % Getting started Once onboarding is complete, we will begin matching you wi…" at bounding box center [507, 260] width 829 height 407
